Goal: Transaction & Acquisition: Subscribe to service/newsletter

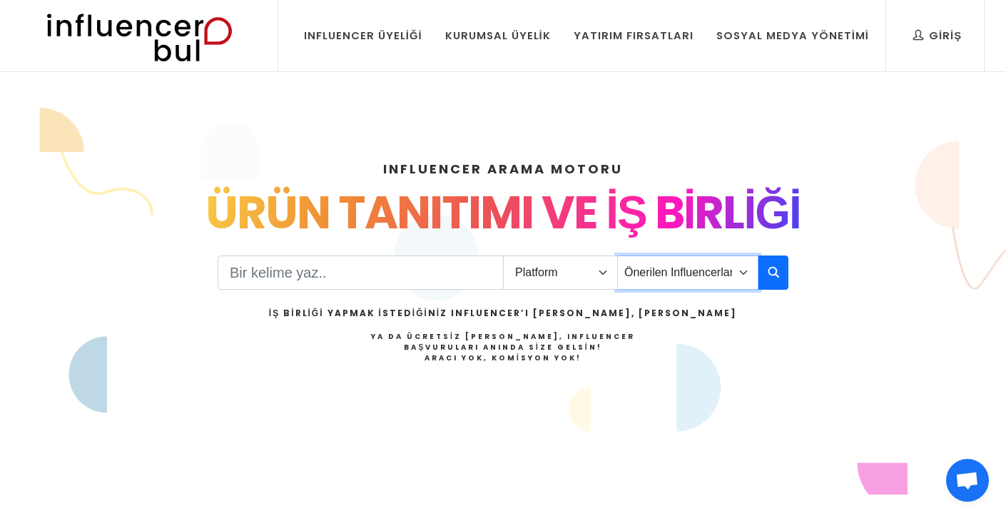
select select "38"
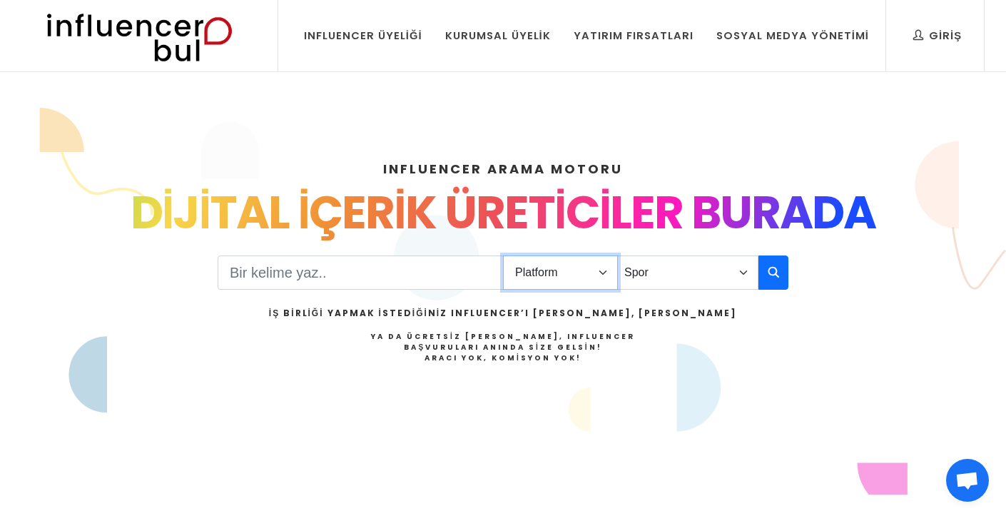
select select "1"
click at [383, 274] on input "Search" at bounding box center [361, 272] width 286 height 34
type input "basketbol"
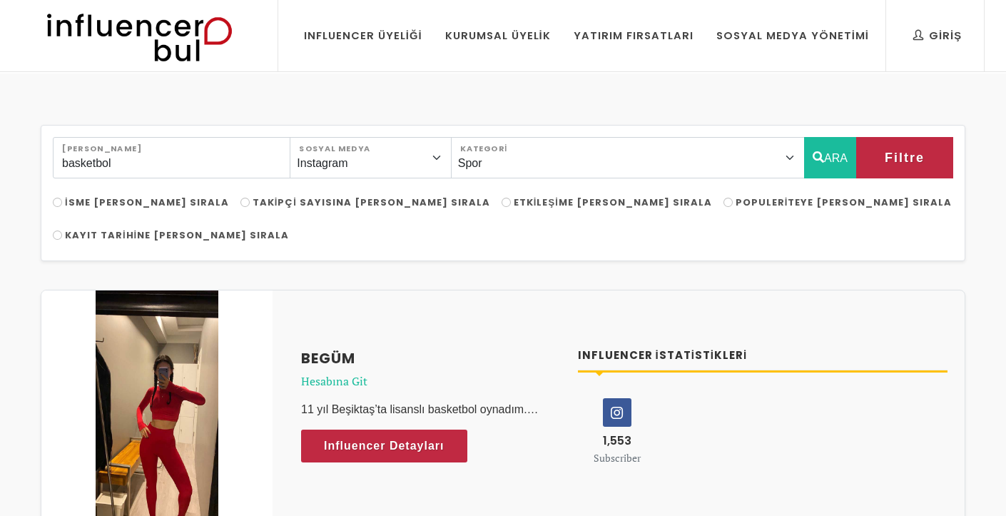
select select "38"
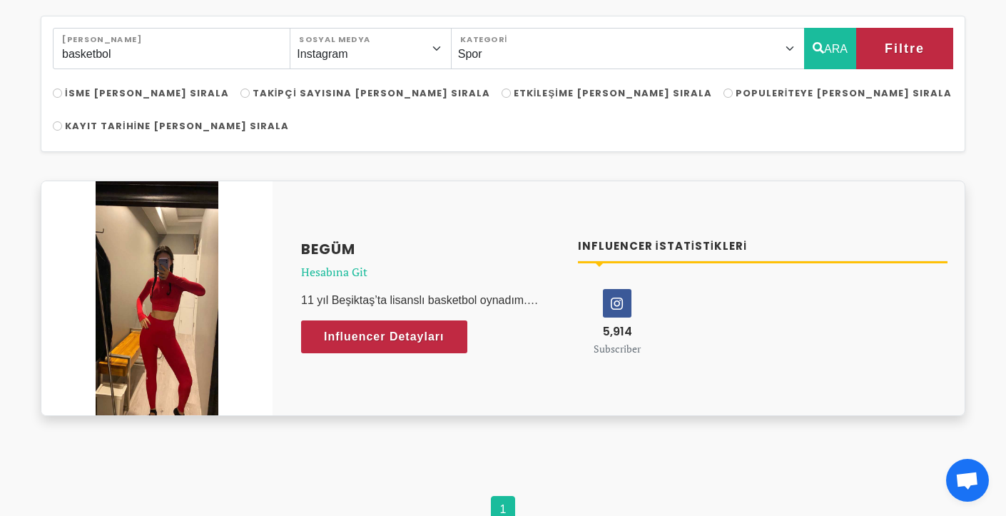
scroll to position [112, 0]
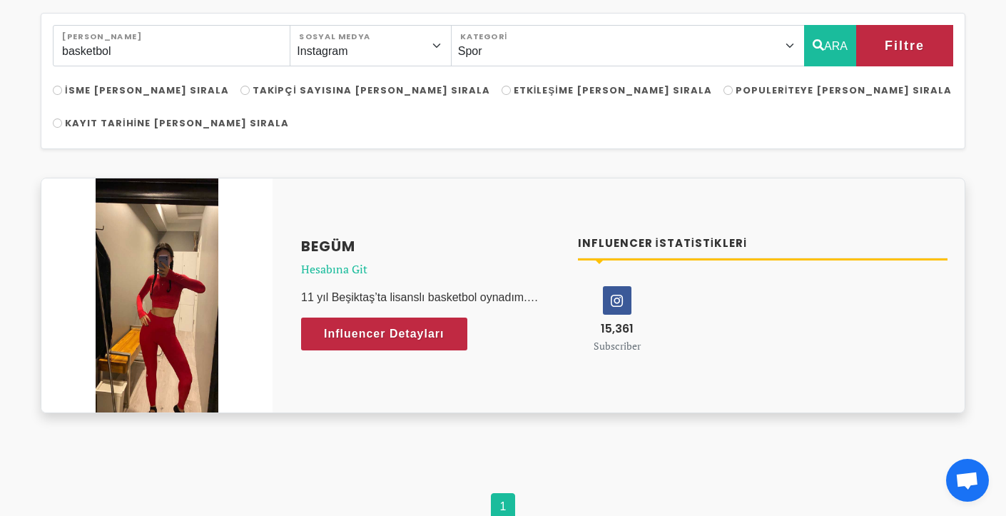
click at [354, 235] on h4 "Begüm" at bounding box center [431, 245] width 260 height 21
click at [425, 323] on span "Influencer Detayları" at bounding box center [370, 333] width 121 height 21
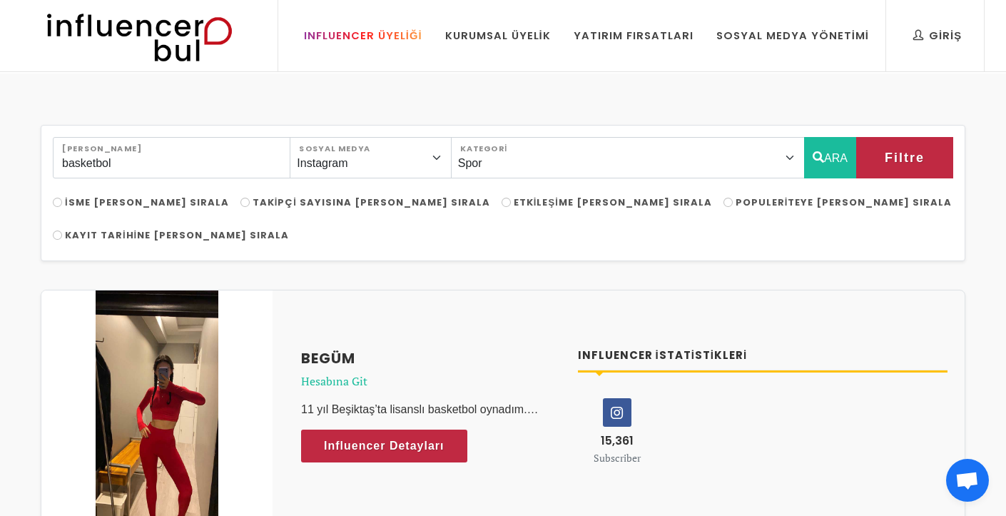
scroll to position [0, 0]
click at [399, 31] on div "Influencer Üyeliği" at bounding box center [363, 36] width 118 height 16
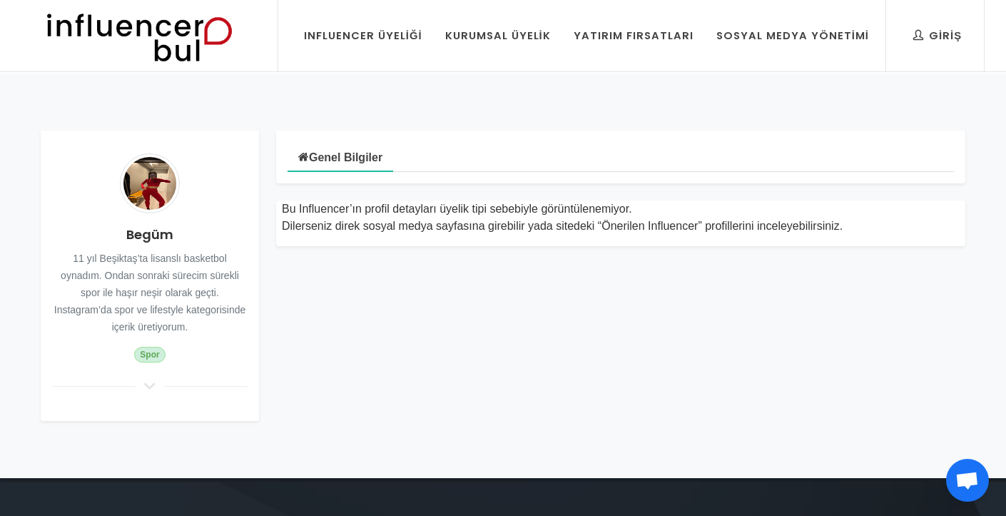
click at [157, 234] on h4 "Begüm" at bounding box center [150, 234] width 196 height 19
click at [151, 355] on span "Spor" at bounding box center [150, 355] width 32 height 16
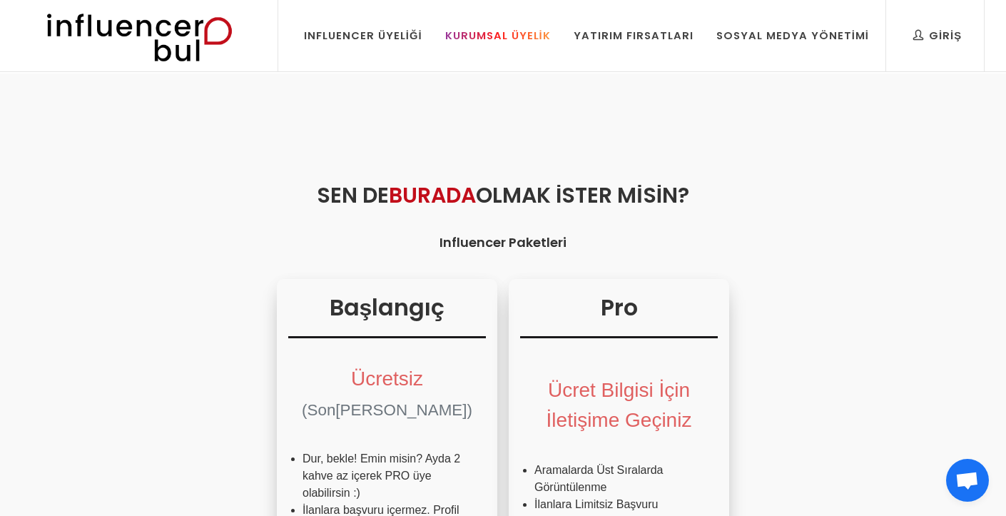
click at [506, 34] on div "Kurumsal Üyelik" at bounding box center [498, 36] width 106 height 16
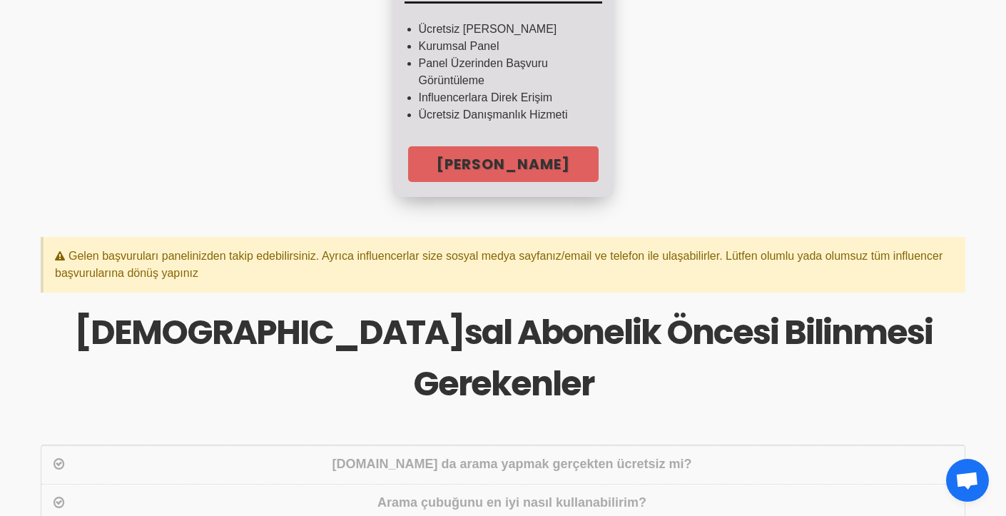
scroll to position [346, 0]
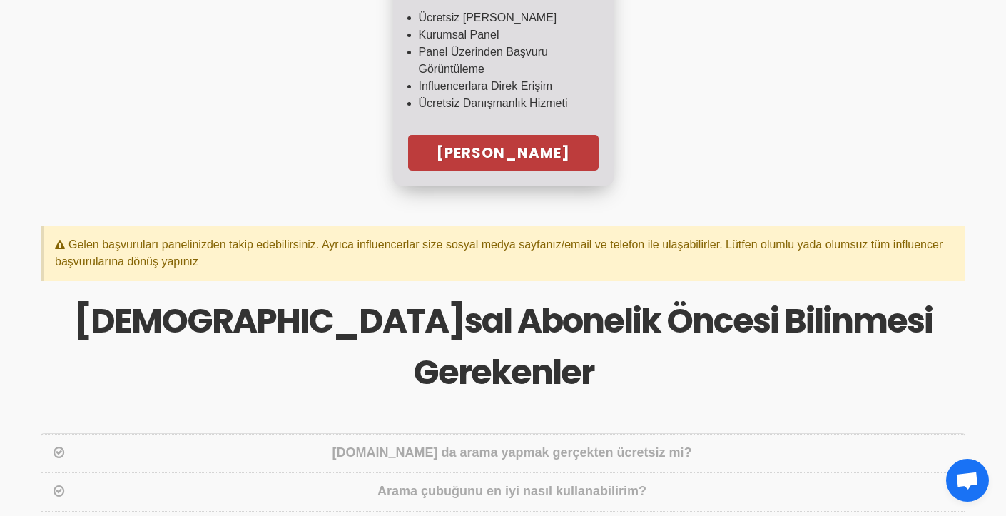
click at [505, 158] on link "[PERSON_NAME]" at bounding box center [503, 153] width 191 height 36
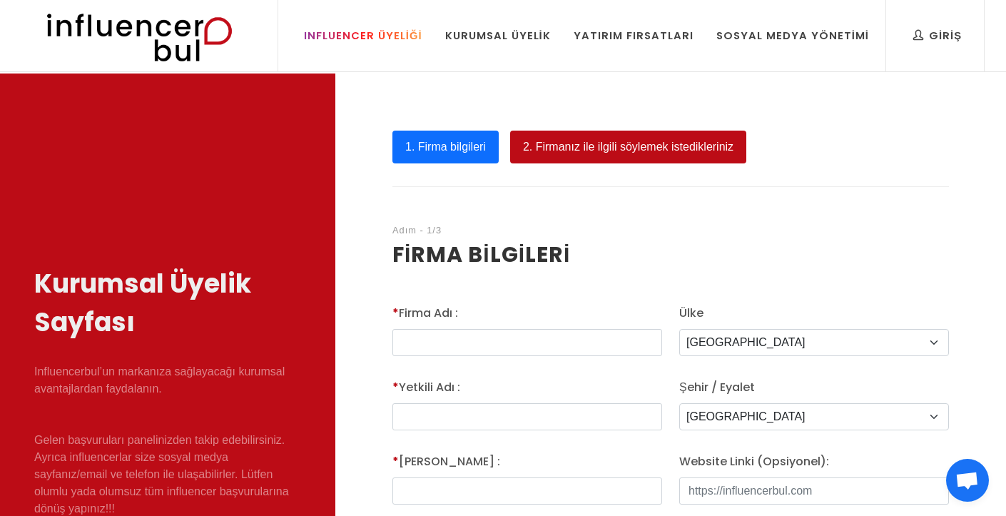
click at [420, 34] on div "Influencer Üyeliği" at bounding box center [363, 36] width 118 height 16
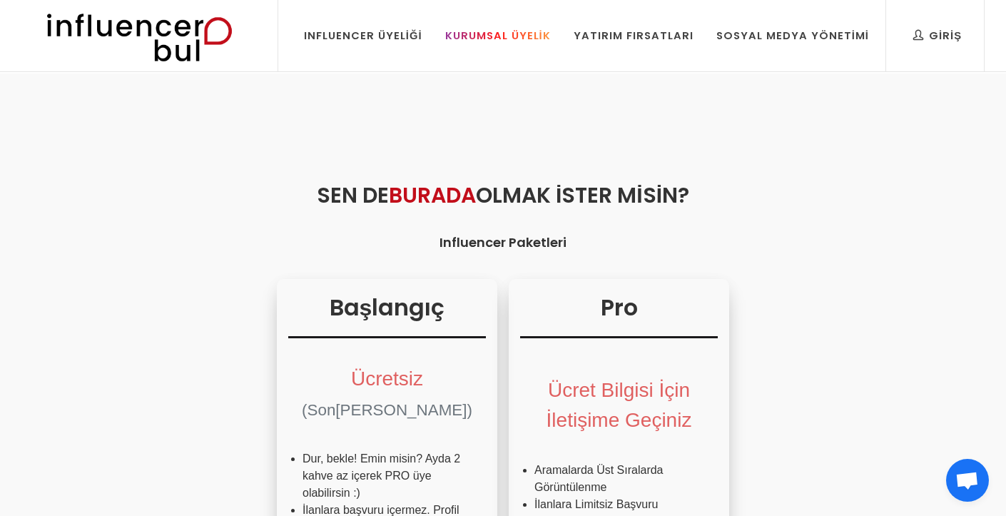
click at [490, 33] on div "Kurumsal Üyelik" at bounding box center [498, 36] width 106 height 16
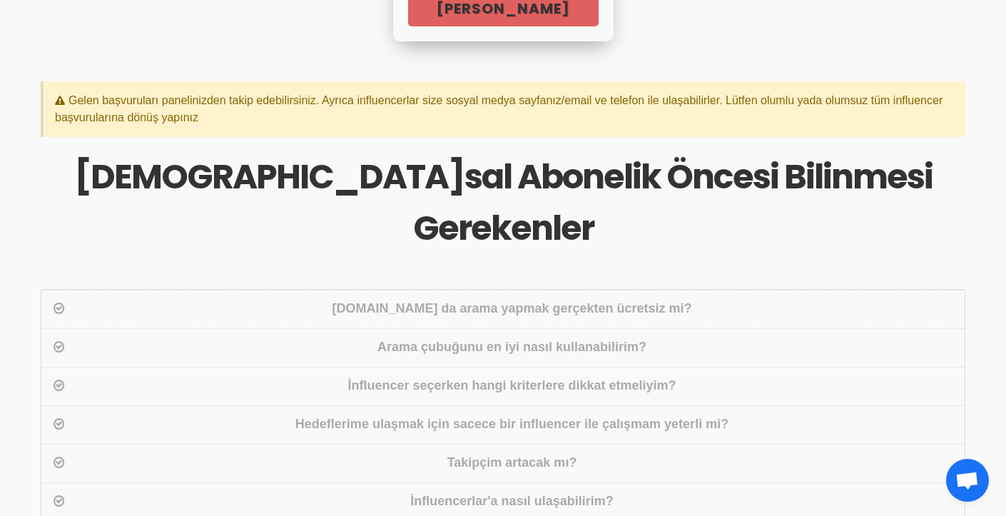
scroll to position [492, 0]
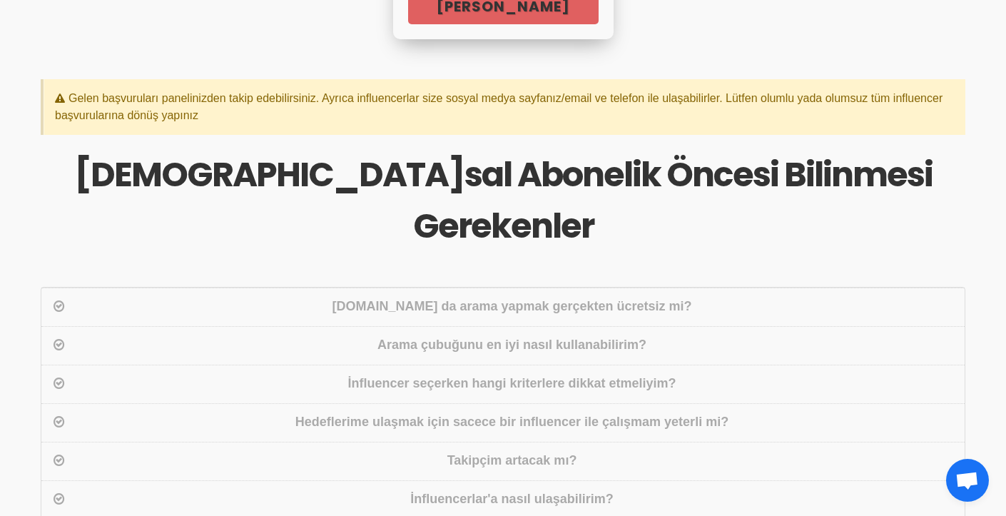
click at [570, 297] on div "Influencerbul.com da arama yapmak gerçekten ücretsiz mi?" at bounding box center [512, 307] width 888 height 21
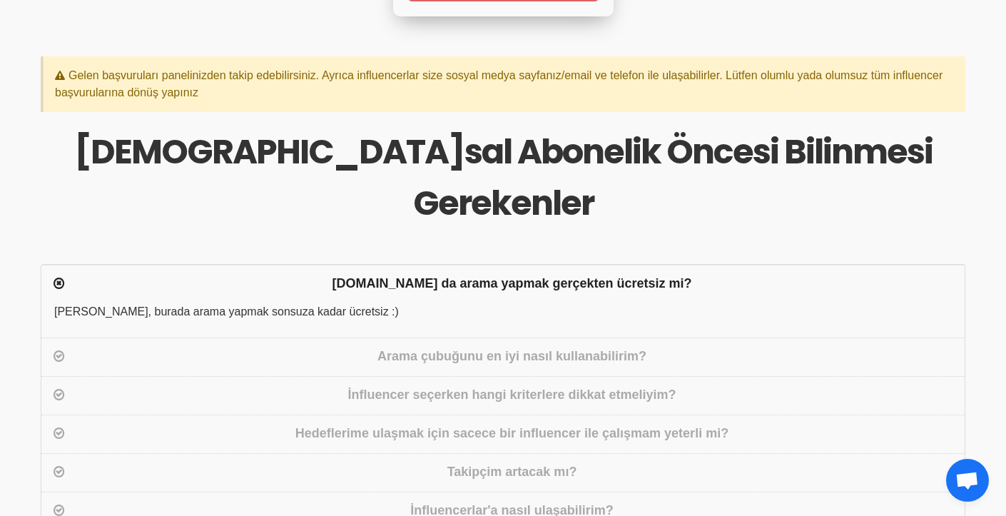
scroll to position [529, 0]
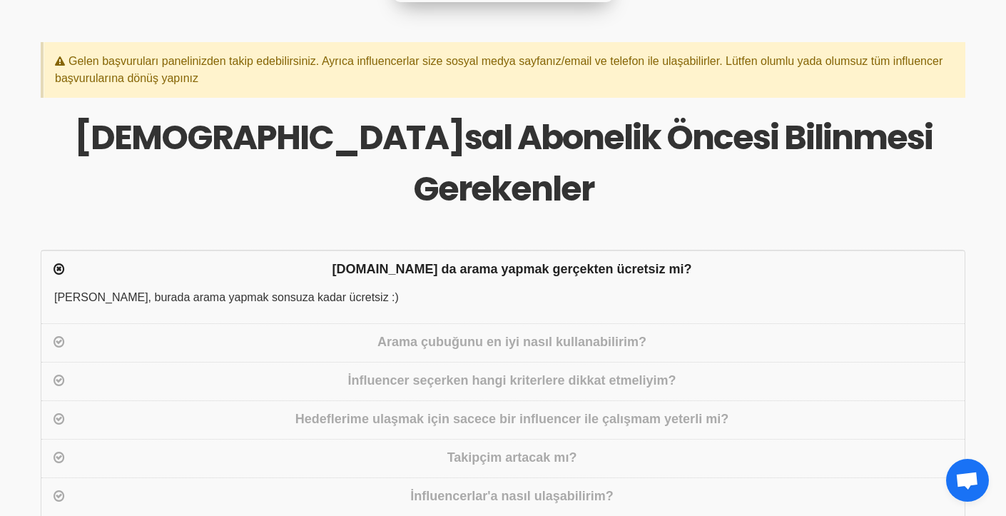
click at [490, 333] on div "Arama çubuğunu en iyi nasıl kullanabilirim?" at bounding box center [512, 343] width 888 height 21
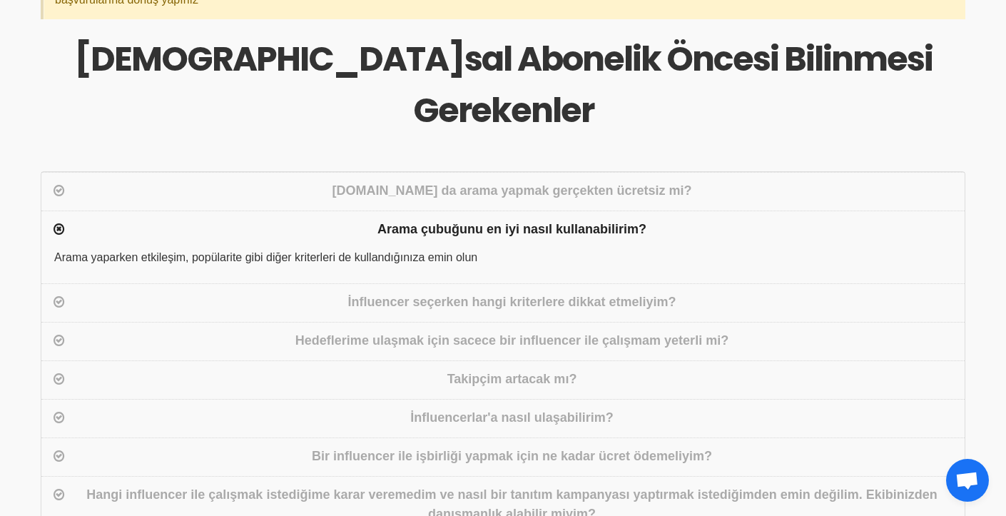
scroll to position [652, 0]
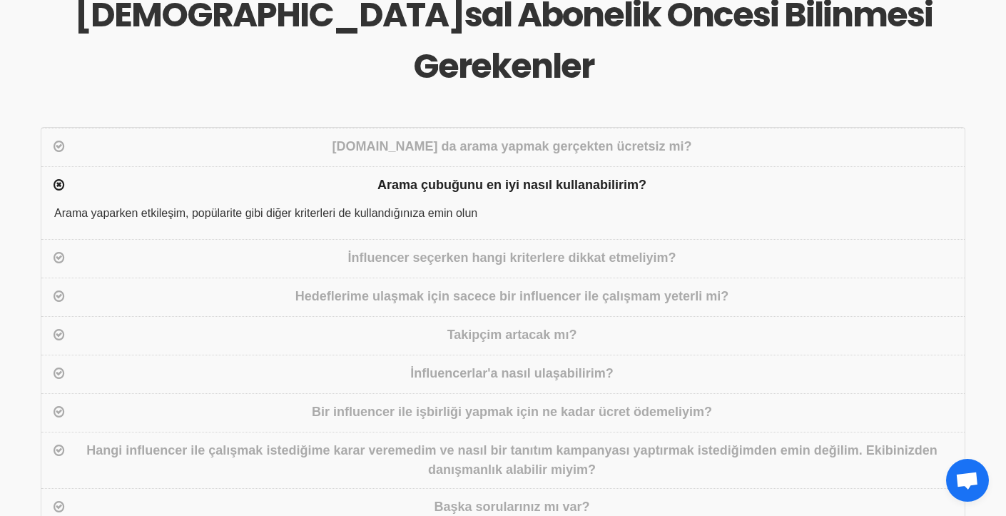
click at [489, 248] on div "İnfluencer seçerken hangi kriterlere dikkat etmeliyim?" at bounding box center [512, 258] width 888 height 21
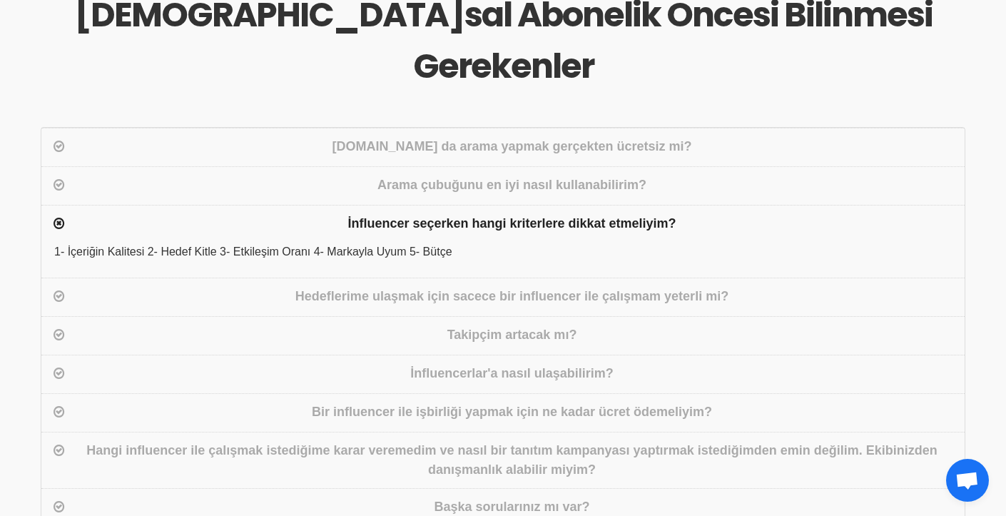
click at [465, 287] on div "Hedeflerime ulaşmak için sacece bir influencer ile çalışmam yeterli mi?" at bounding box center [512, 297] width 888 height 21
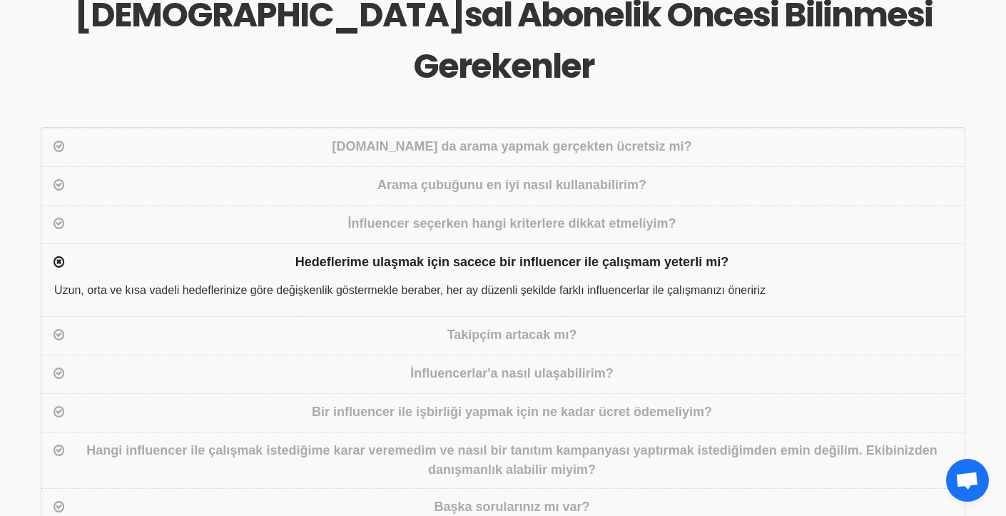
click at [465, 325] on div "Takipçim artacak mı?" at bounding box center [512, 335] width 888 height 21
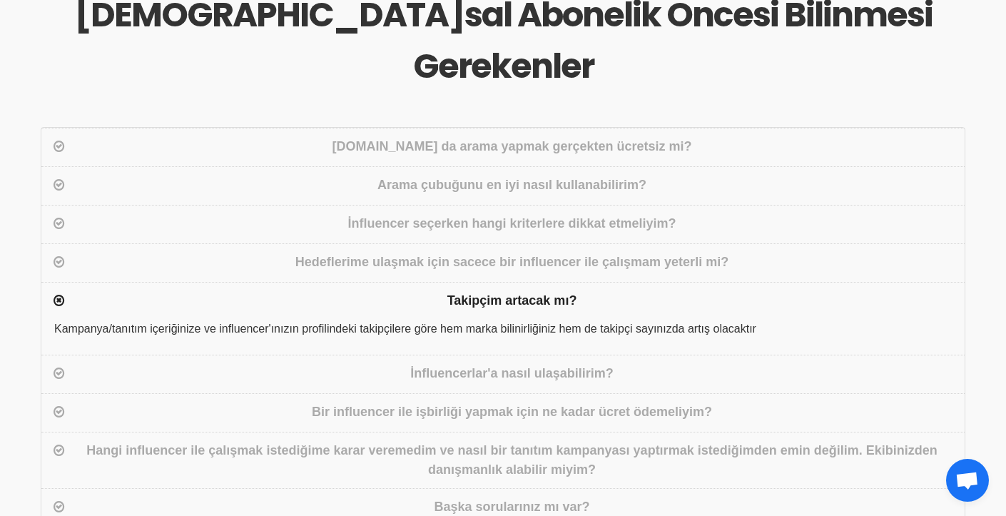
click at [463, 364] on div "İnfluencerlar'a nasıl ulaşabilirim?" at bounding box center [512, 374] width 888 height 21
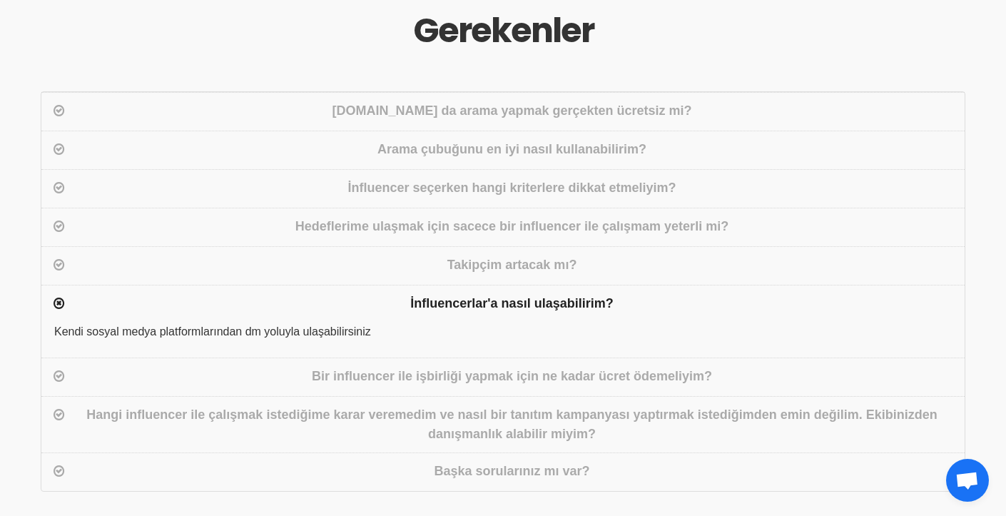
scroll to position [696, 0]
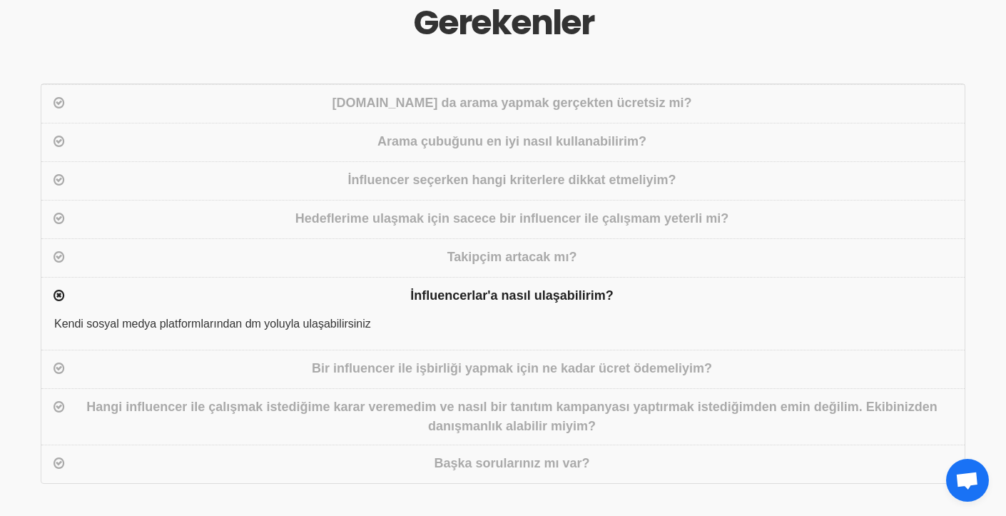
click at [463, 359] on div "Bir influencer ile işbirliği yapmak için ne kadar ücret ödemeliyim?" at bounding box center [512, 369] width 888 height 21
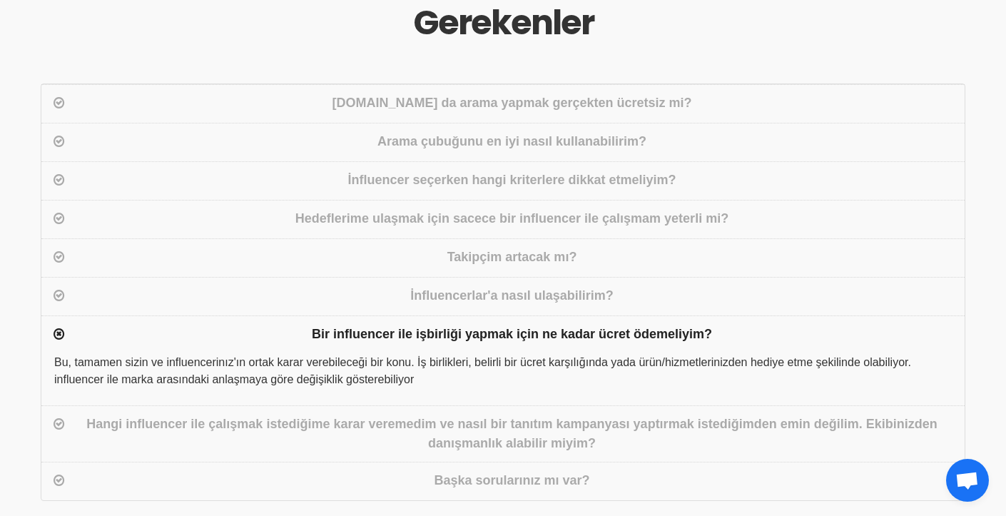
click at [457, 415] on div "Hangi influencer ile çalışmak istediğime karar veremedim ve nasıl bir tanıtım k…" at bounding box center [512, 434] width 888 height 39
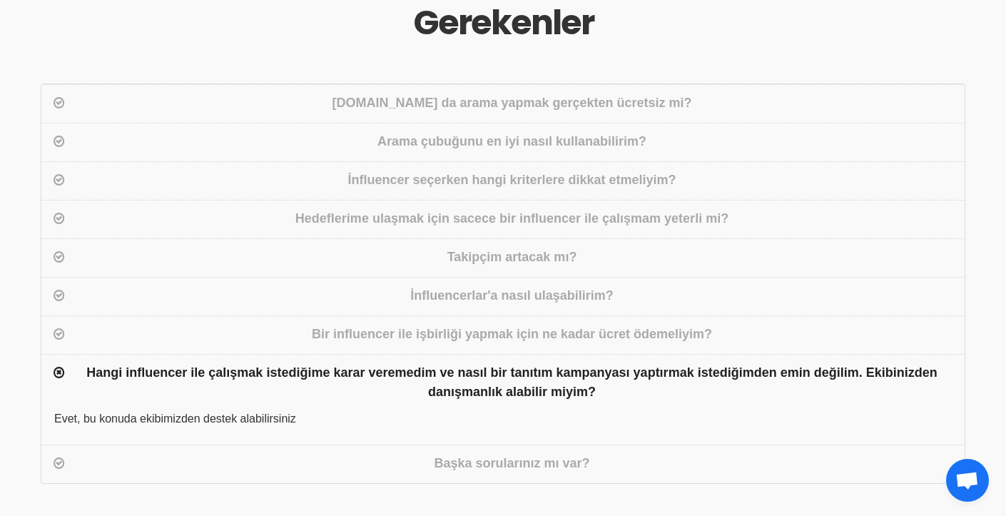
click at [454, 454] on div "Başka sorularınız mı var?" at bounding box center [512, 464] width 888 height 21
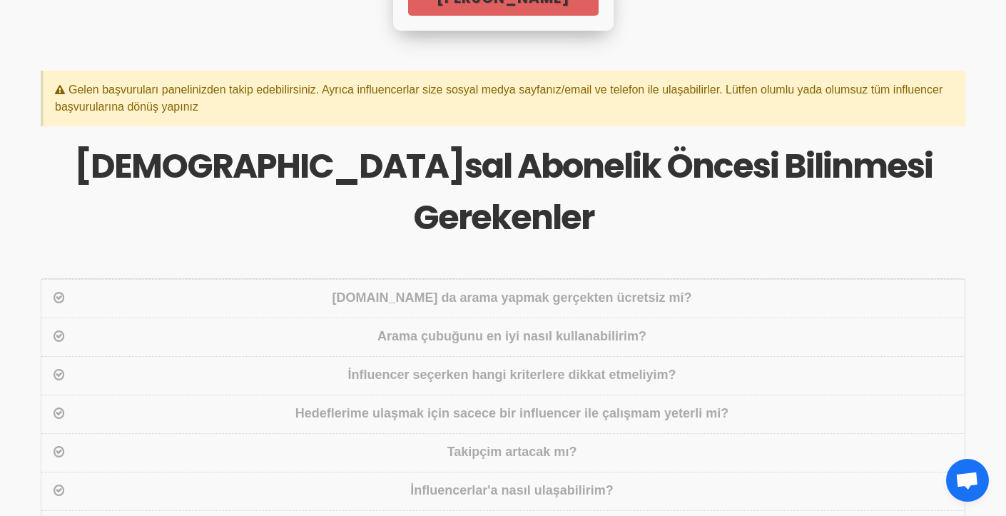
scroll to position [485, 0]
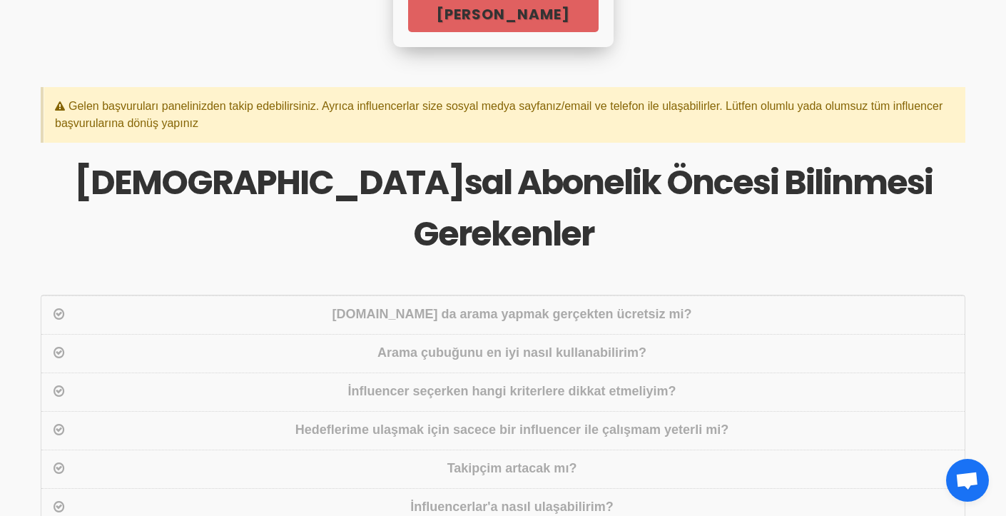
click at [468, 305] on div "[DOMAIN_NAME] da arama yapmak gerçekten ücretsiz mi?" at bounding box center [512, 315] width 888 height 21
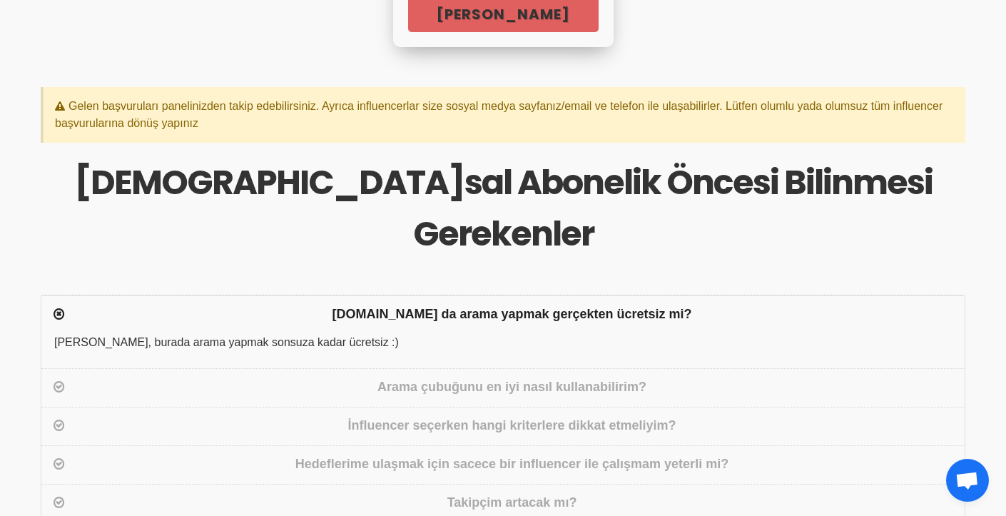
scroll to position [300, 0]
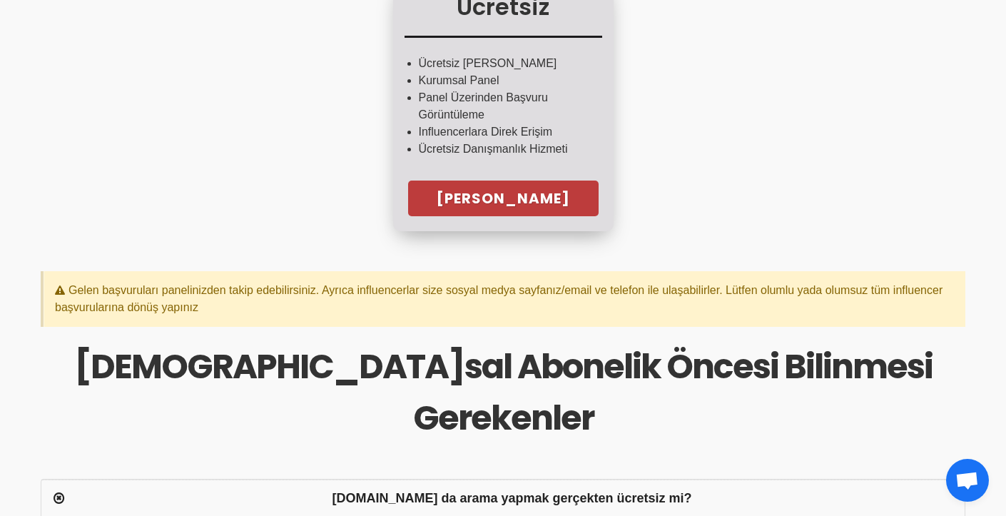
click at [500, 196] on link "[PERSON_NAME]" at bounding box center [503, 199] width 191 height 36
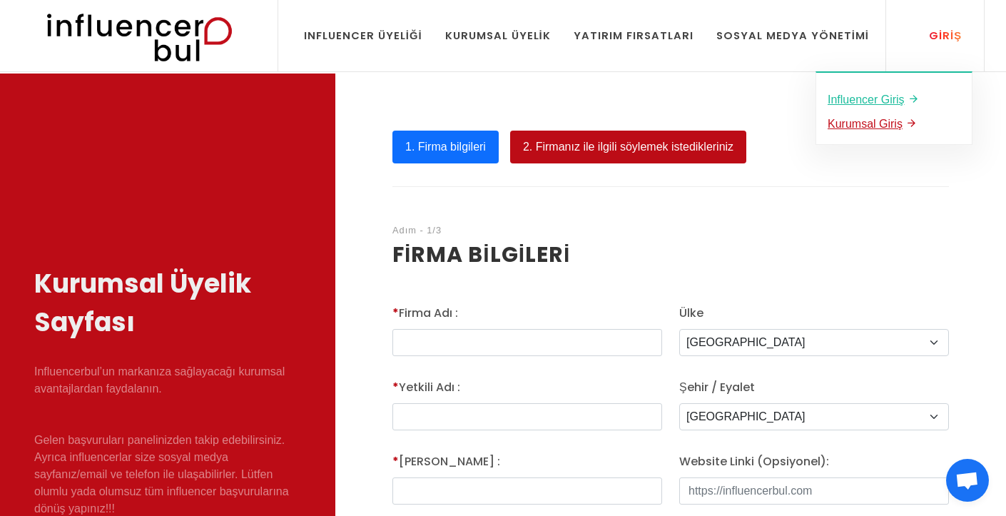
click at [867, 118] on u "Kurumsal Giriş" at bounding box center [865, 124] width 75 height 12
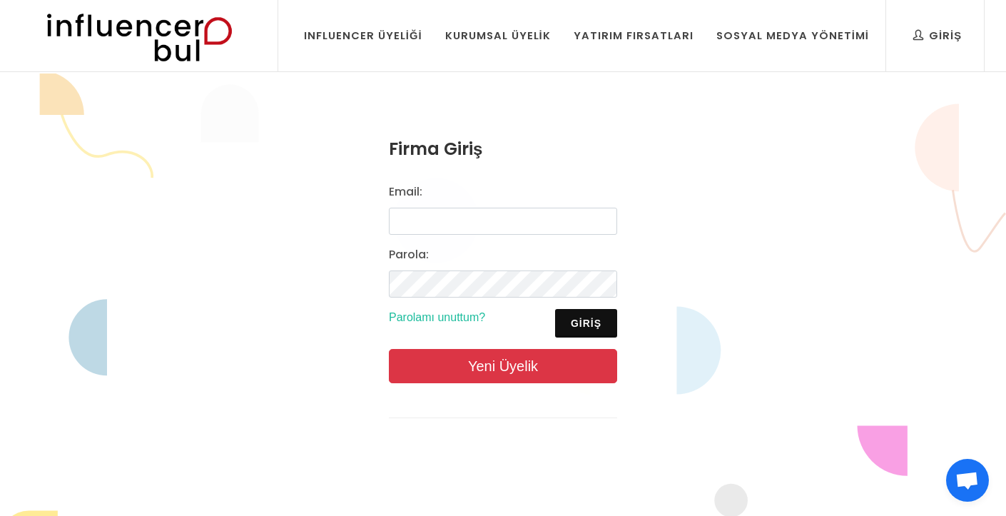
click at [481, 368] on link "Yeni Üyelik" at bounding box center [503, 366] width 228 height 34
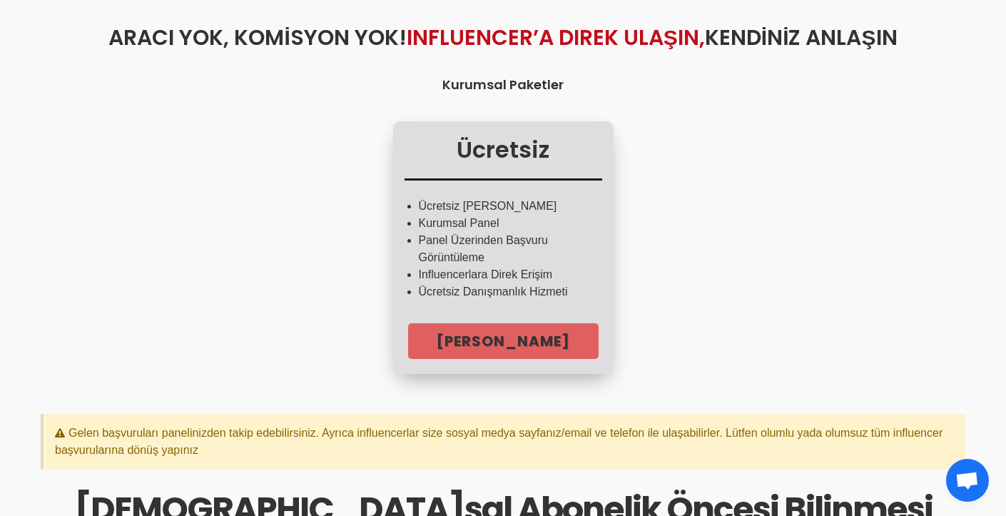
scroll to position [190, 0]
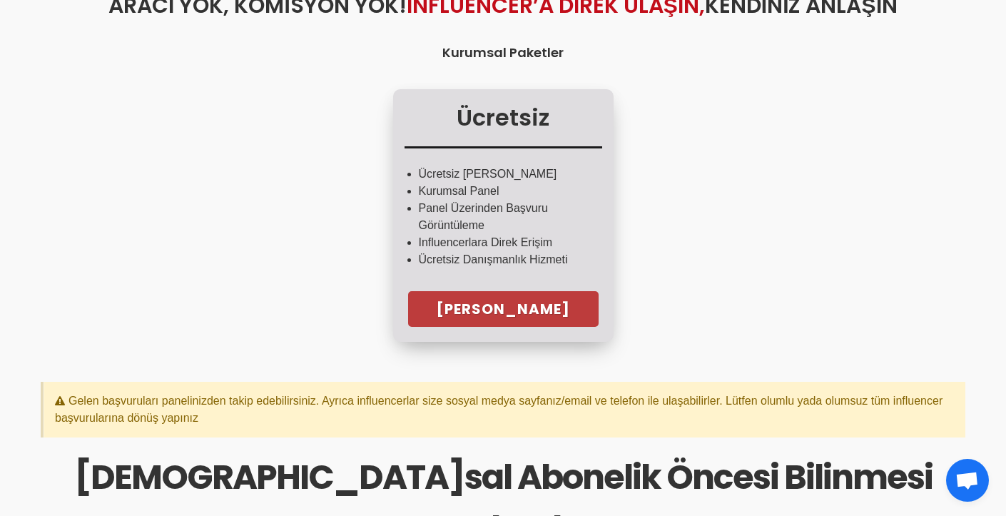
click at [512, 306] on link "[PERSON_NAME]" at bounding box center [503, 309] width 191 height 36
